Goal: Task Accomplishment & Management: Use online tool/utility

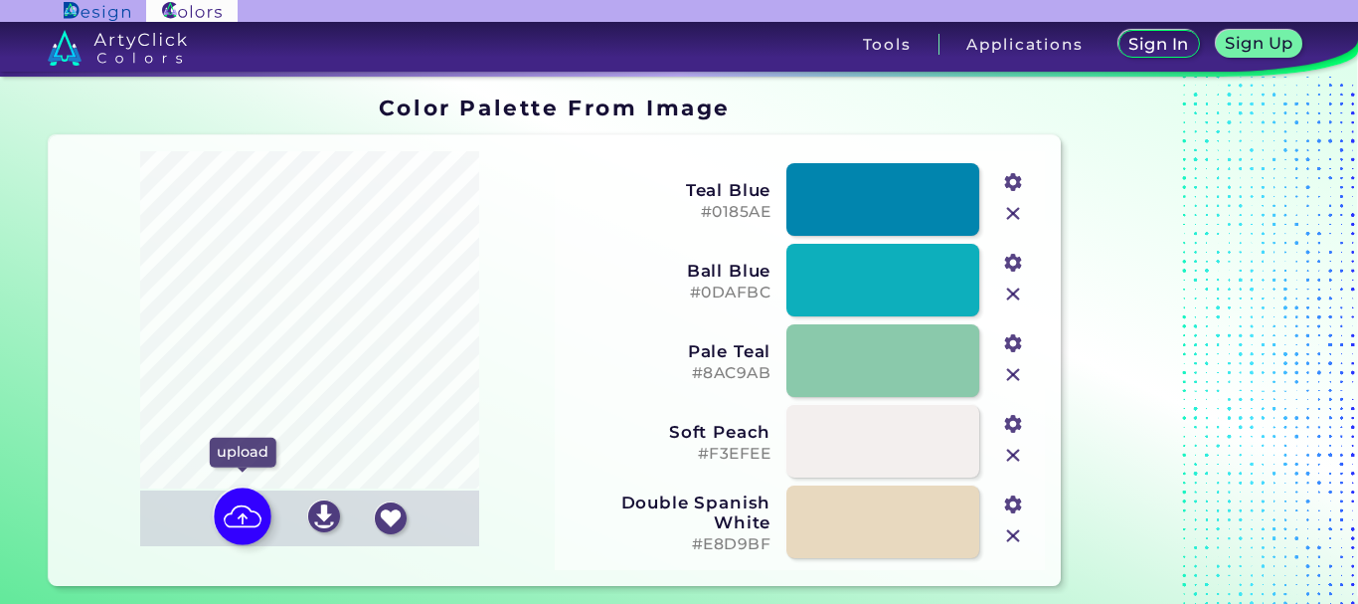
click at [234, 525] on img at bounding box center [243, 516] width 58 height 58
click at [0, 0] on input "file" at bounding box center [0, 0] width 0 height 0
type input "#896840"
type input "#31180f"
type input "#aba05b"
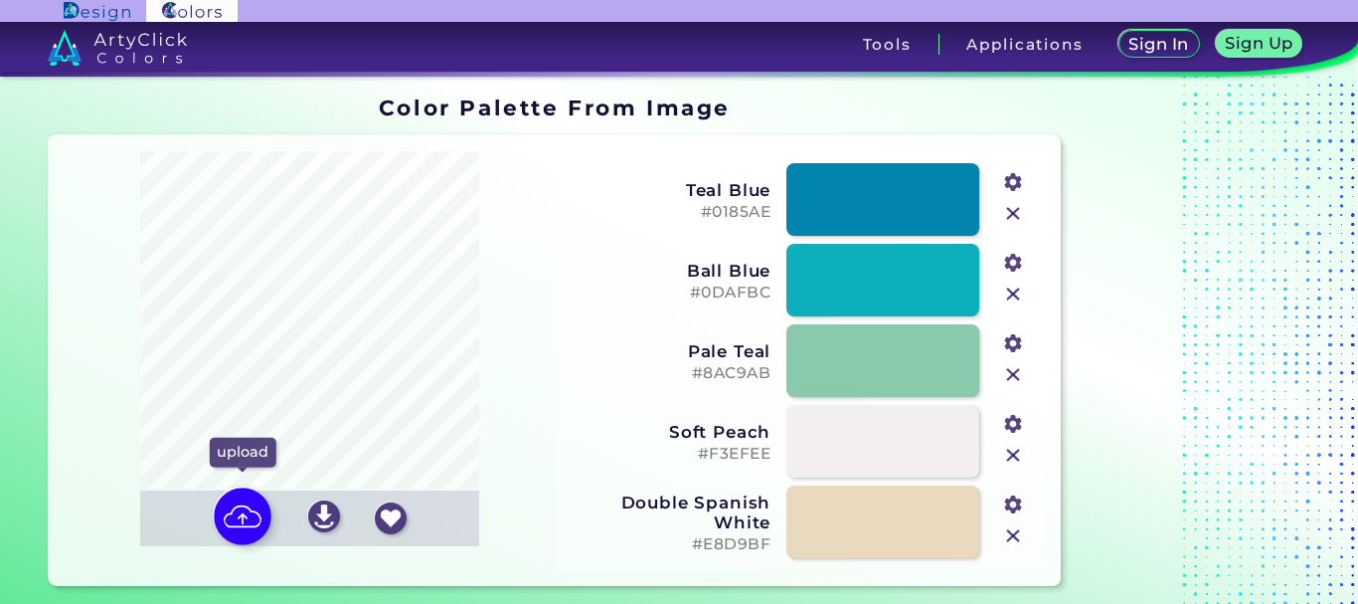
type input "#d8b27d"
type input "#dfd684"
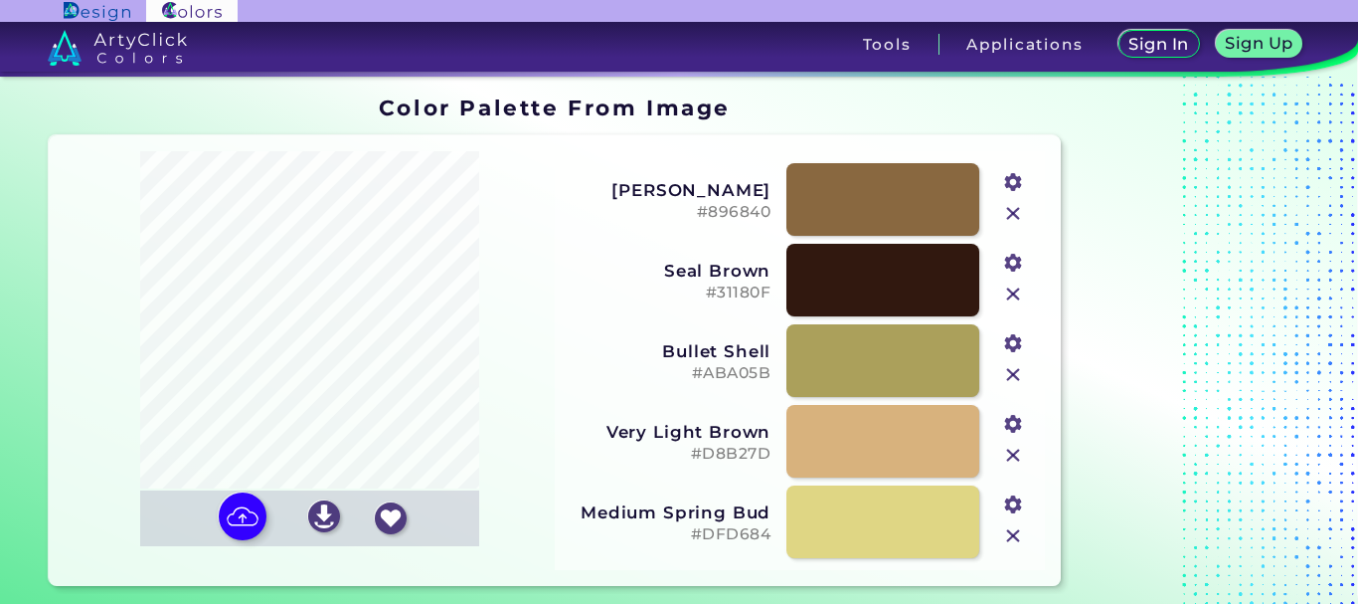
click at [1011, 175] on input "#896840" at bounding box center [1011, 179] width 25 height 25
type input "#dea156"
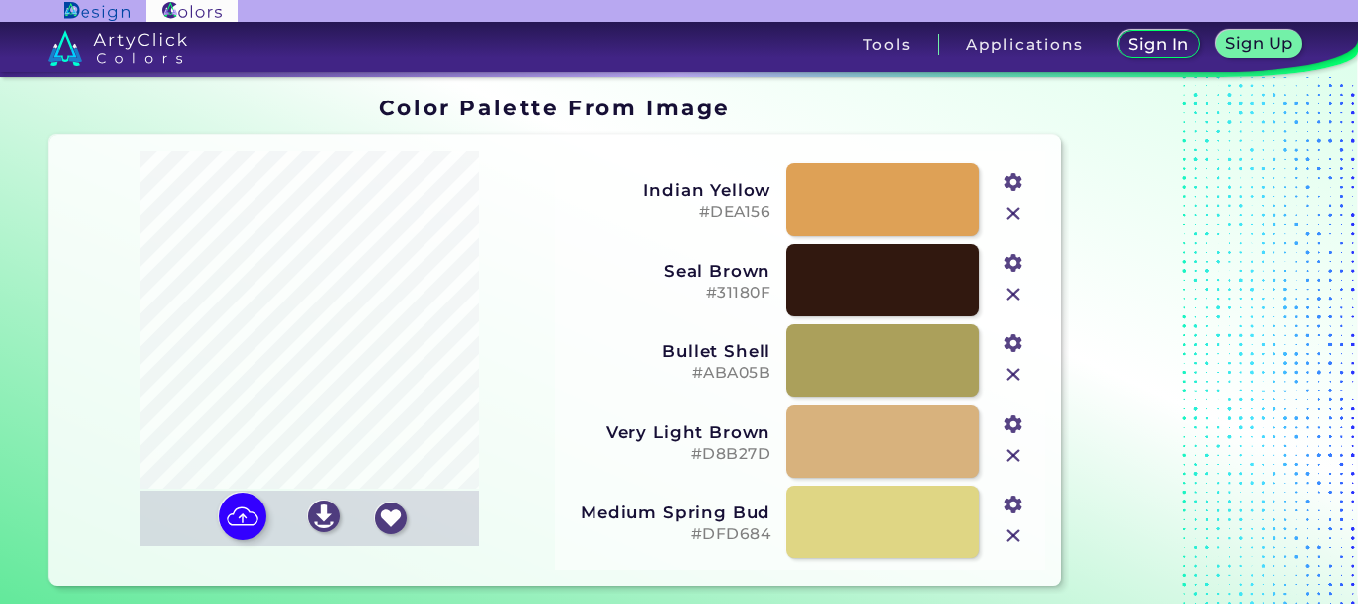
click at [1298, 419] on div at bounding box center [1193, 340] width 249 height 505
click at [1013, 340] on input "#aba05b" at bounding box center [1011, 340] width 25 height 25
type input "#c8b04a"
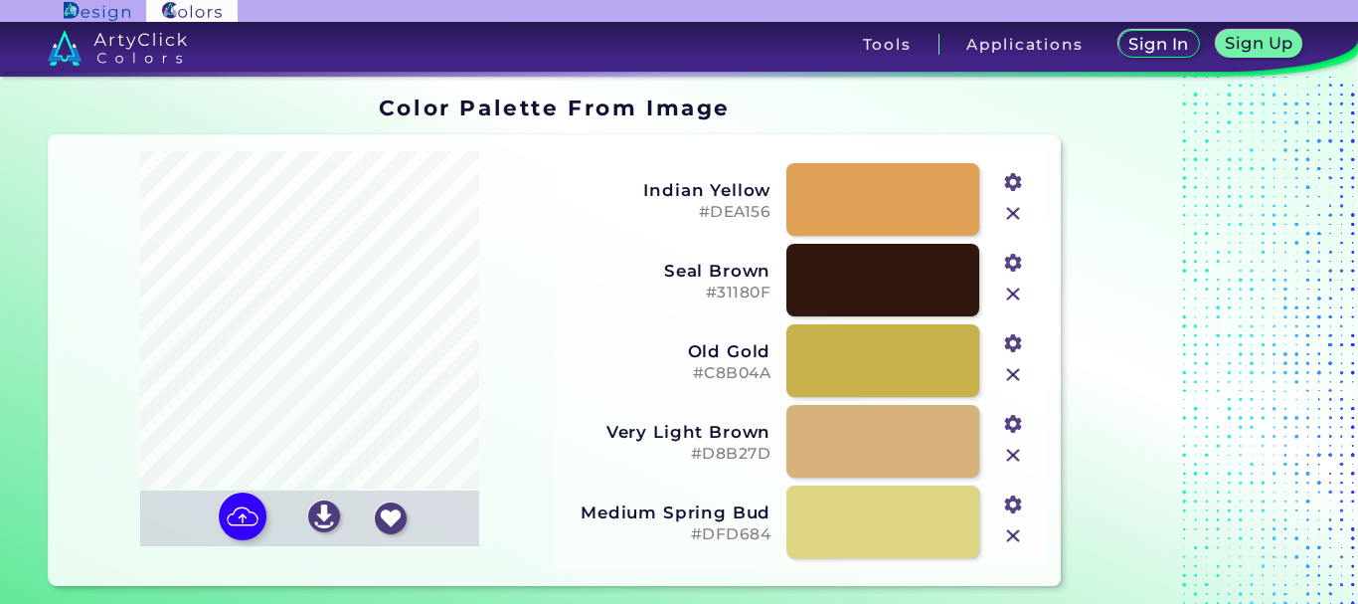
click at [1180, 451] on div at bounding box center [1193, 340] width 249 height 505
click at [1010, 503] on input "#dfd684" at bounding box center [1011, 501] width 25 height 25
type input "#ded66c"
click at [1291, 448] on div at bounding box center [1193, 340] width 249 height 505
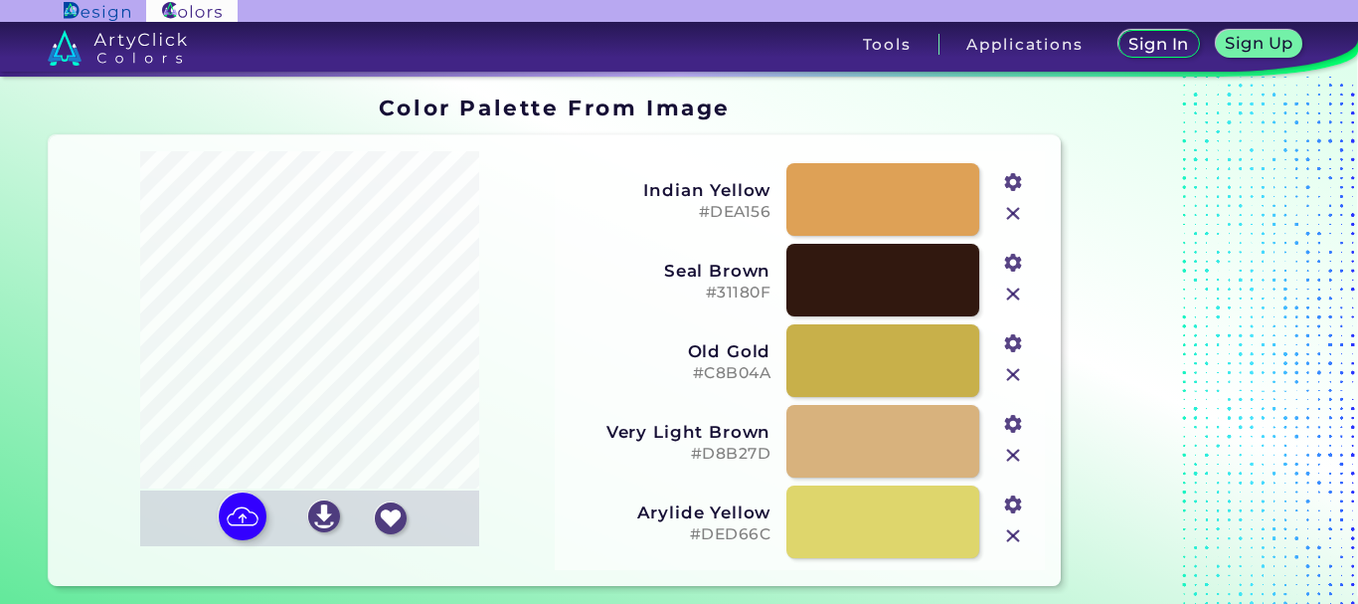
click at [1013, 420] on input "#d8b27d" at bounding box center [1011, 421] width 25 height 25
type input "#ac7d70"
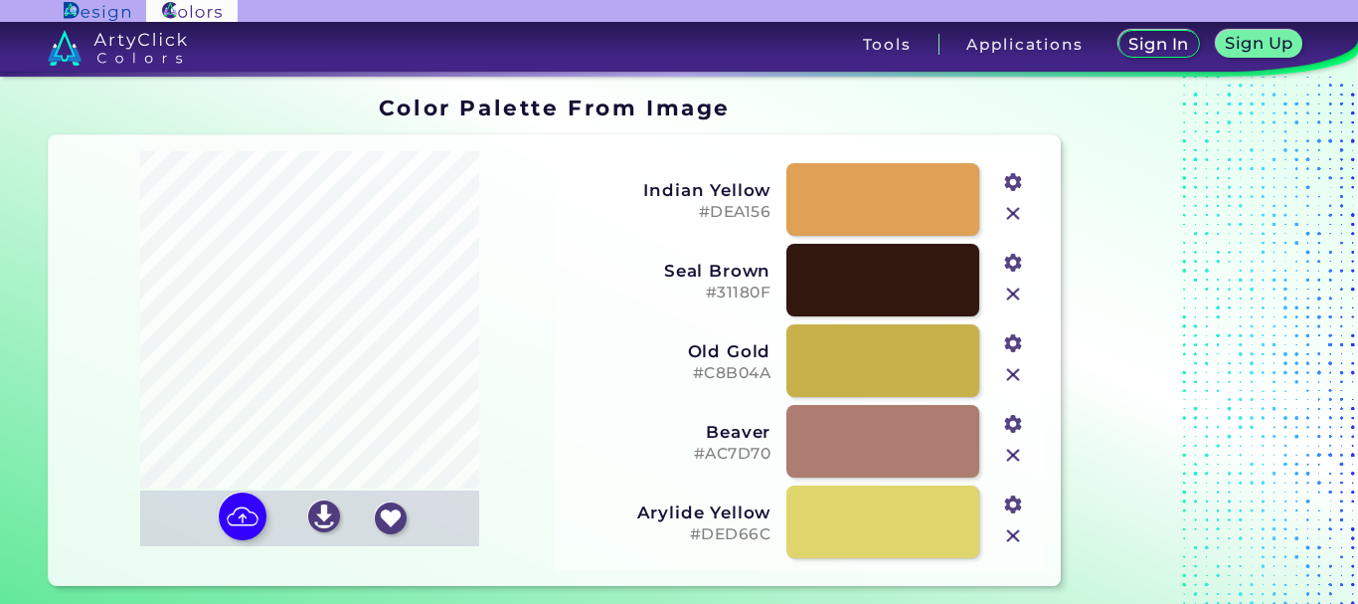
click at [1231, 462] on div at bounding box center [1193, 340] width 249 height 505
click at [1015, 502] on input "#ded66c" at bounding box center [1011, 501] width 25 height 25
type input "#d28533"
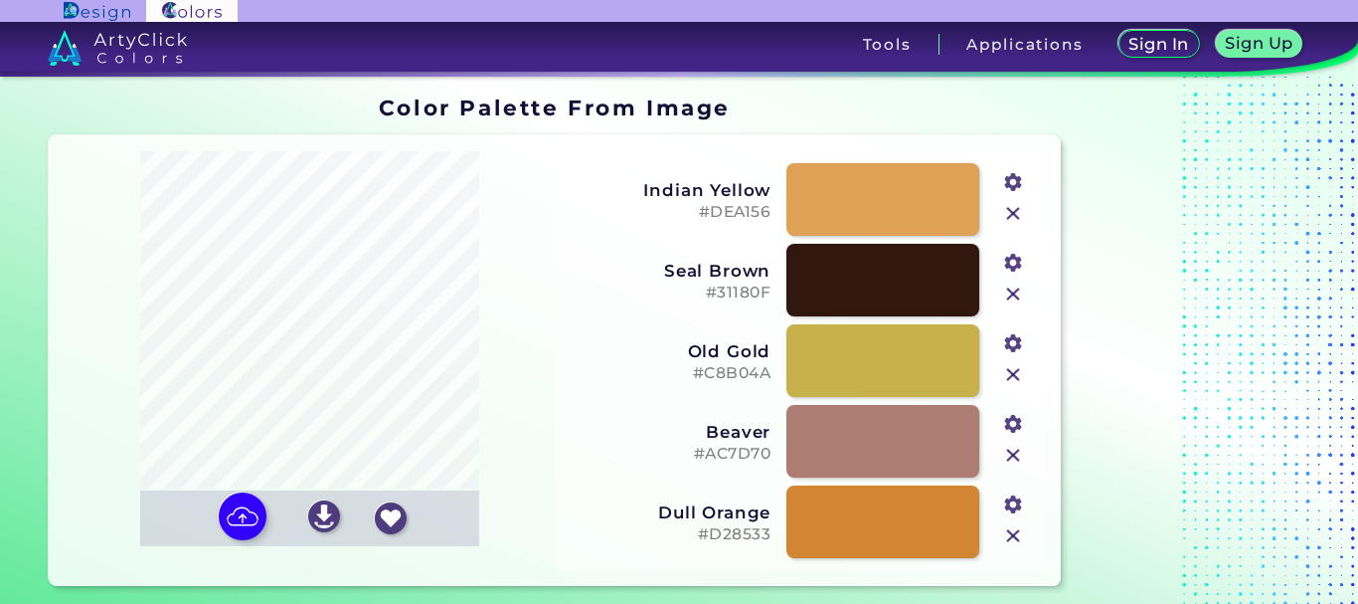
click at [1223, 534] on div at bounding box center [1193, 340] width 249 height 505
click at [1015, 258] on input "#31180f" at bounding box center [1011, 260] width 25 height 25
type input "#baac6c"
click at [1156, 171] on div at bounding box center [1193, 340] width 249 height 505
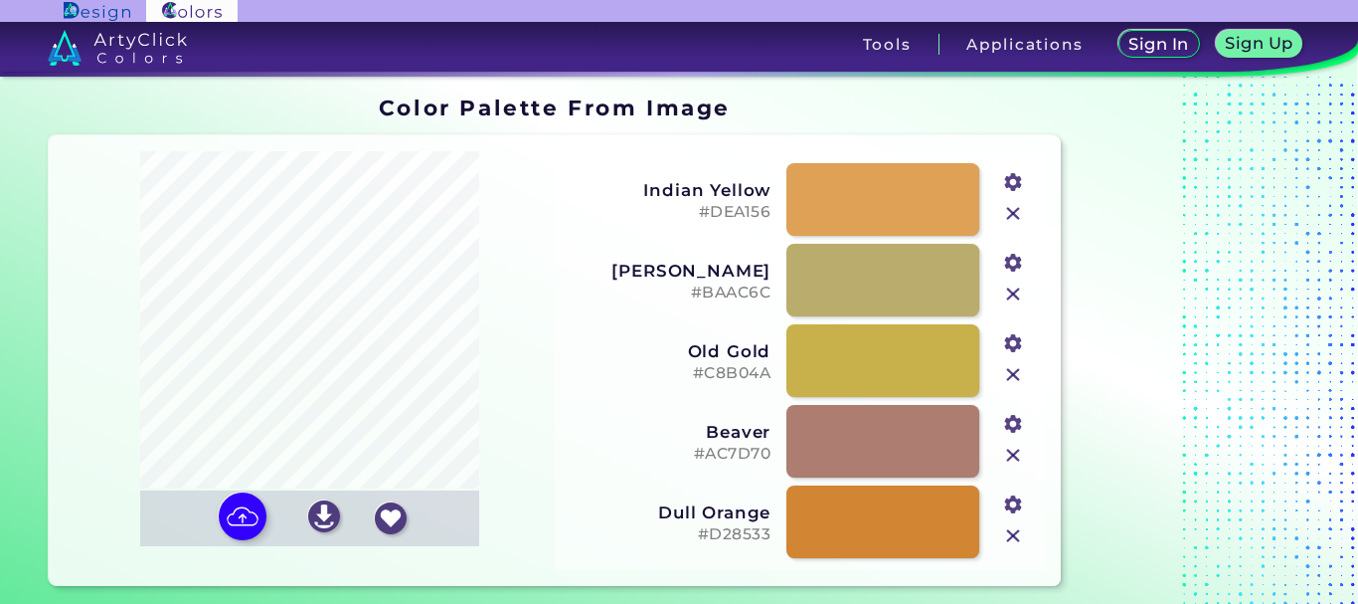
click at [1015, 507] on input "#d28533" at bounding box center [1011, 501] width 25 height 25
type input "#29200b"
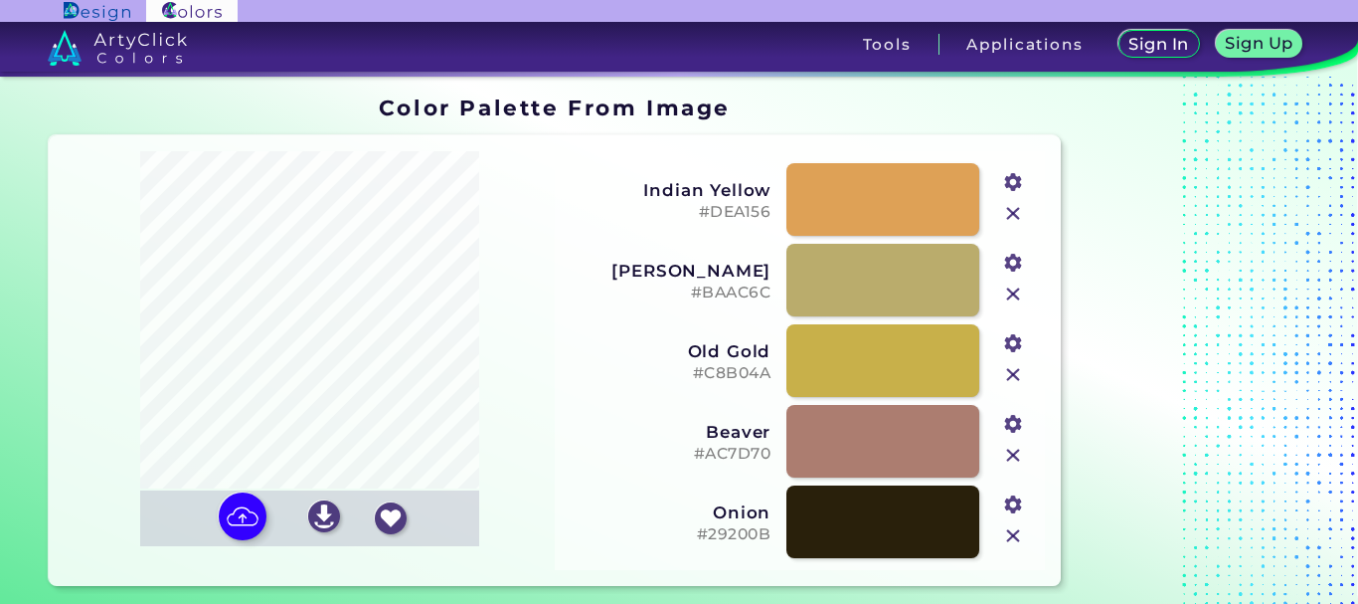
click at [1299, 450] on div at bounding box center [1193, 340] width 249 height 505
click at [324, 514] on img at bounding box center [324, 516] width 32 height 32
